Goal: Task Accomplishment & Management: Use online tool/utility

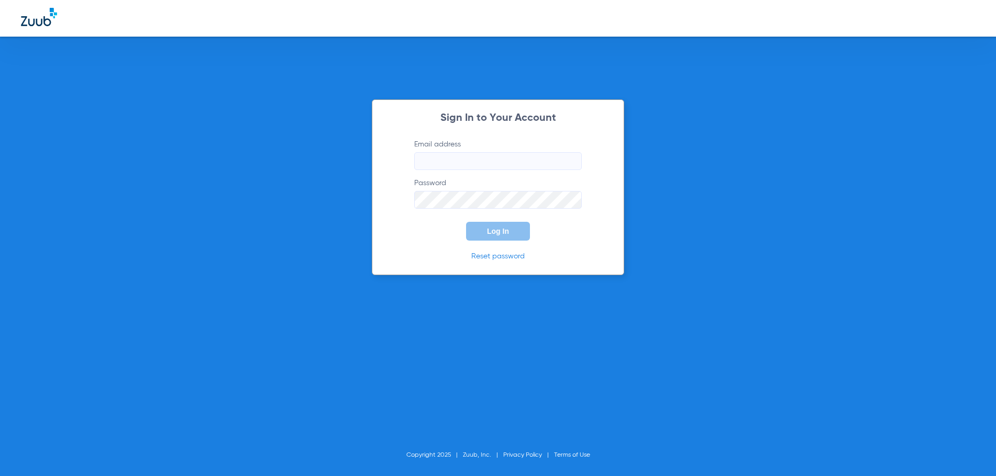
click at [445, 159] on input "Email address" at bounding box center [497, 161] width 167 height 18
type input "[EMAIL_ADDRESS][DOMAIN_NAME]"
click at [466, 222] on button "Log In" at bounding box center [498, 231] width 64 height 19
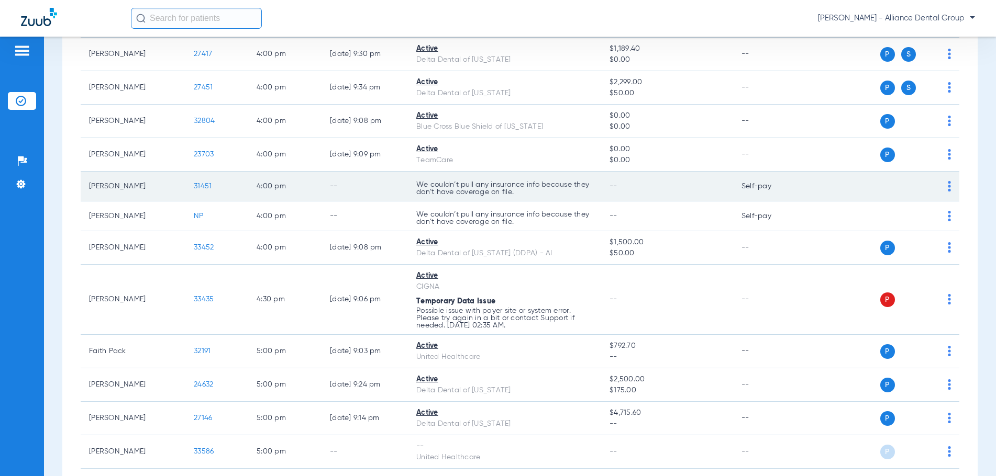
scroll to position [1926, 0]
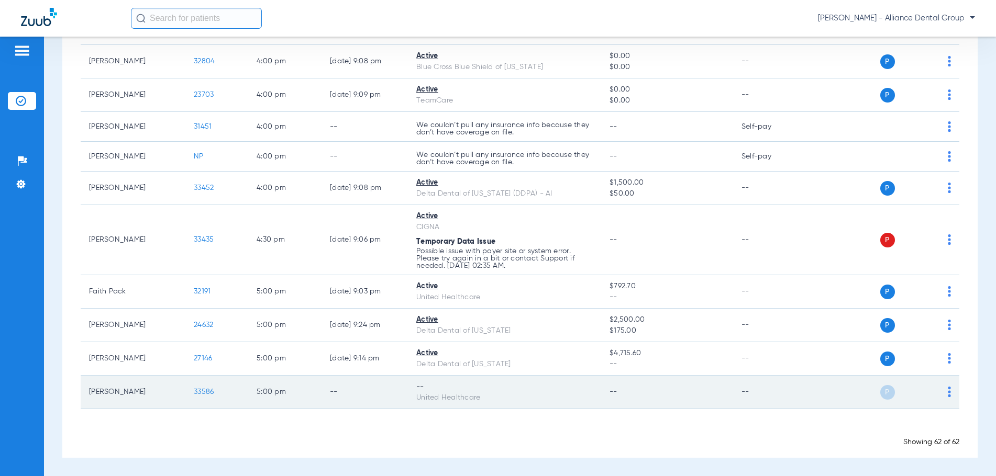
click at [947, 392] on img at bounding box center [948, 392] width 3 height 10
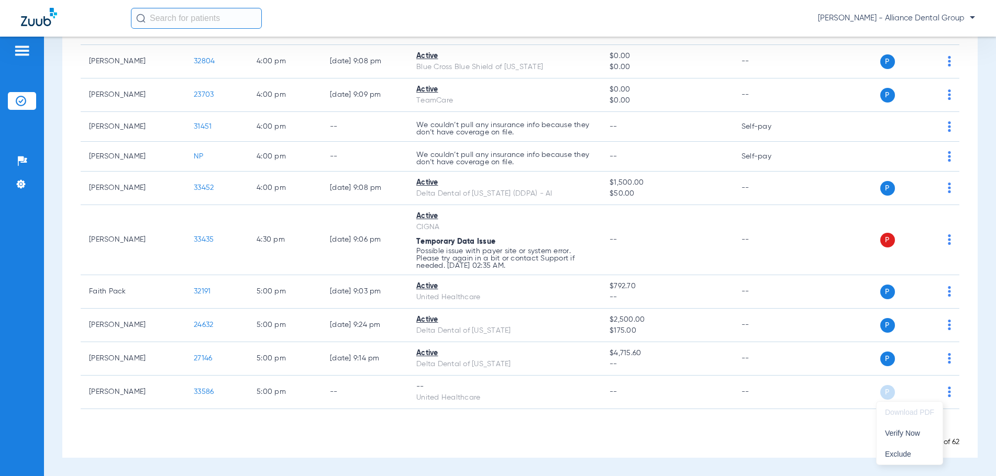
click at [731, 446] on div at bounding box center [498, 238] width 996 height 476
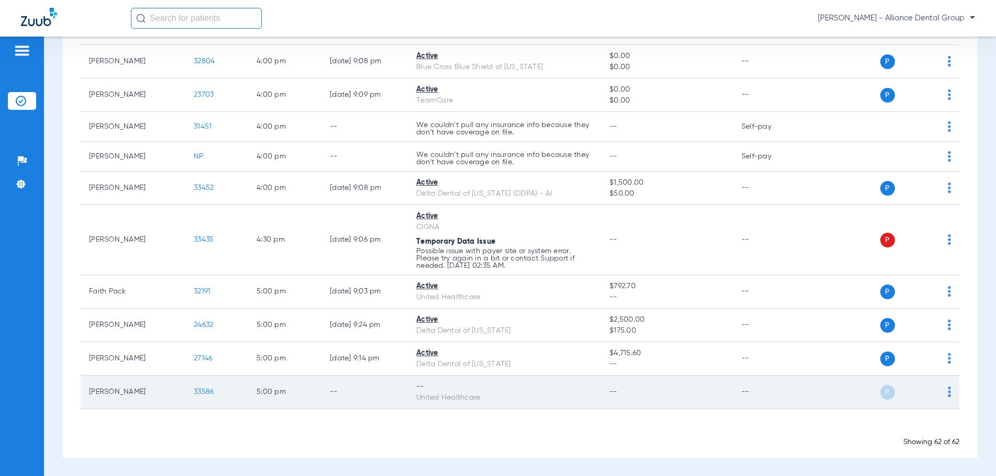
click at [947, 392] on img at bounding box center [948, 392] width 3 height 10
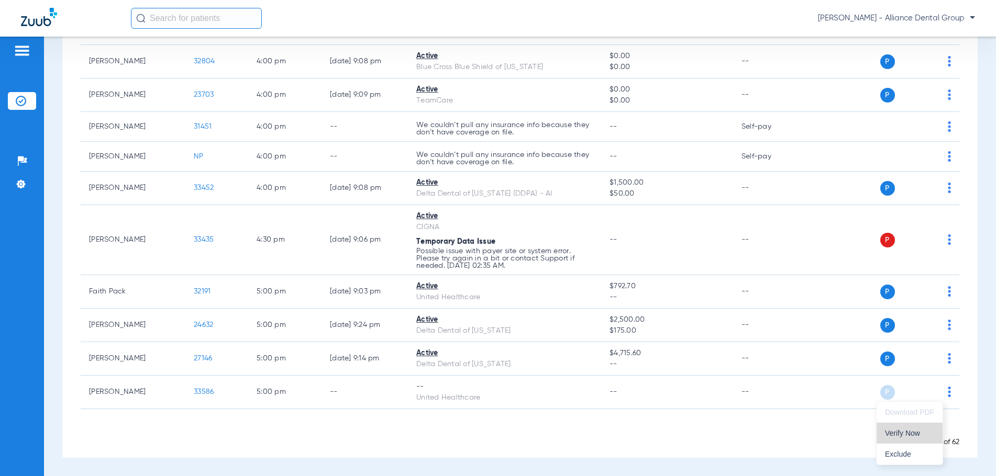
click at [897, 434] on span "Verify Now" at bounding box center [909, 433] width 49 height 7
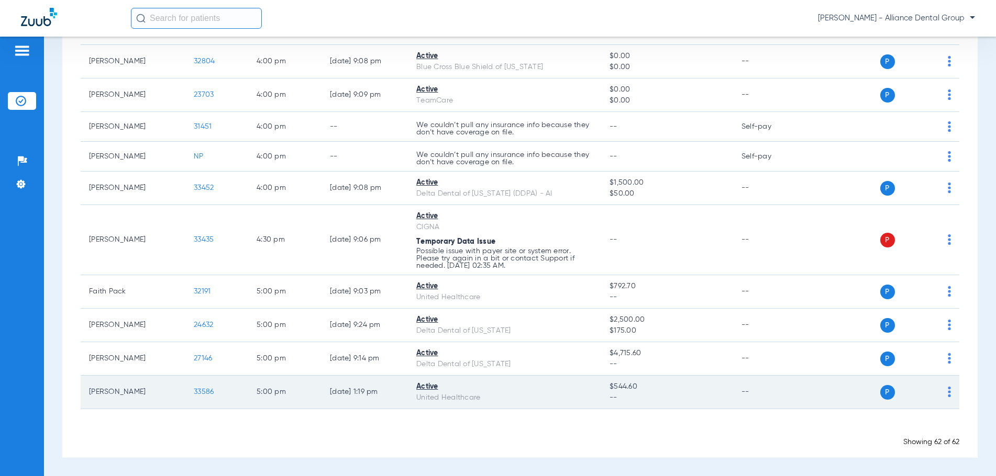
click at [880, 393] on span "P" at bounding box center [887, 392] width 15 height 15
